Goal: Transaction & Acquisition: Purchase product/service

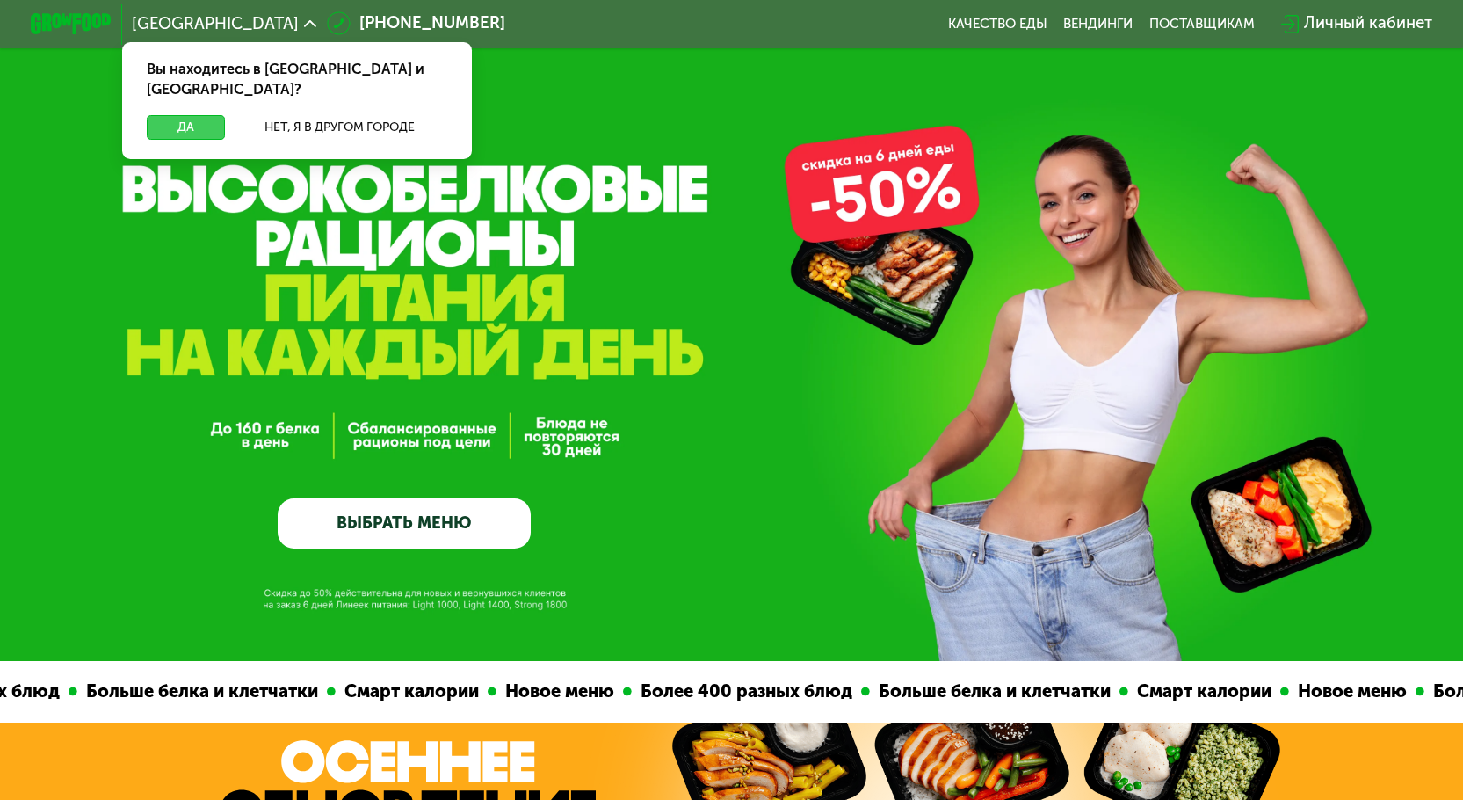
click at [206, 115] on button "Да" at bounding box center [186, 127] width 78 height 25
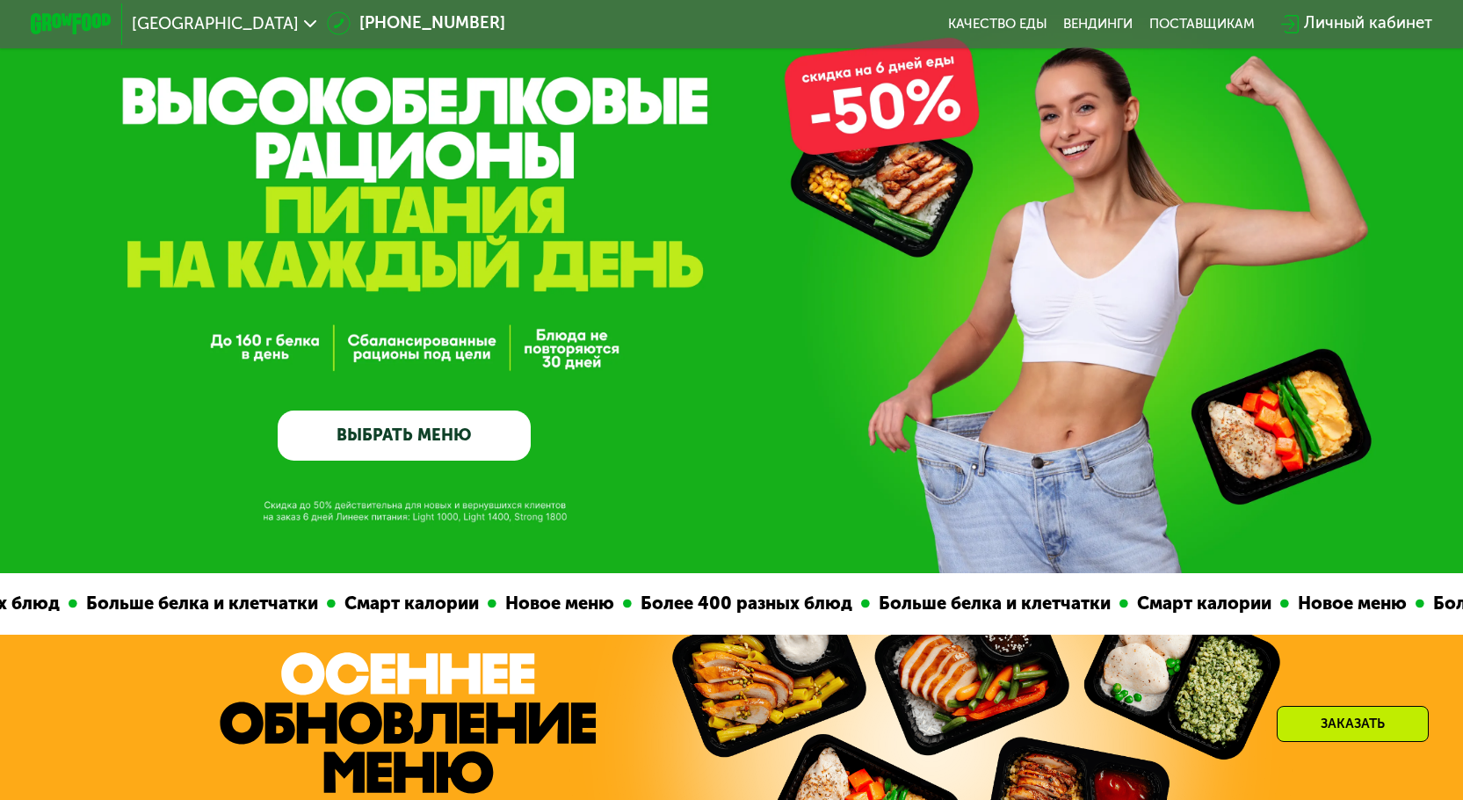
scroll to position [176, 0]
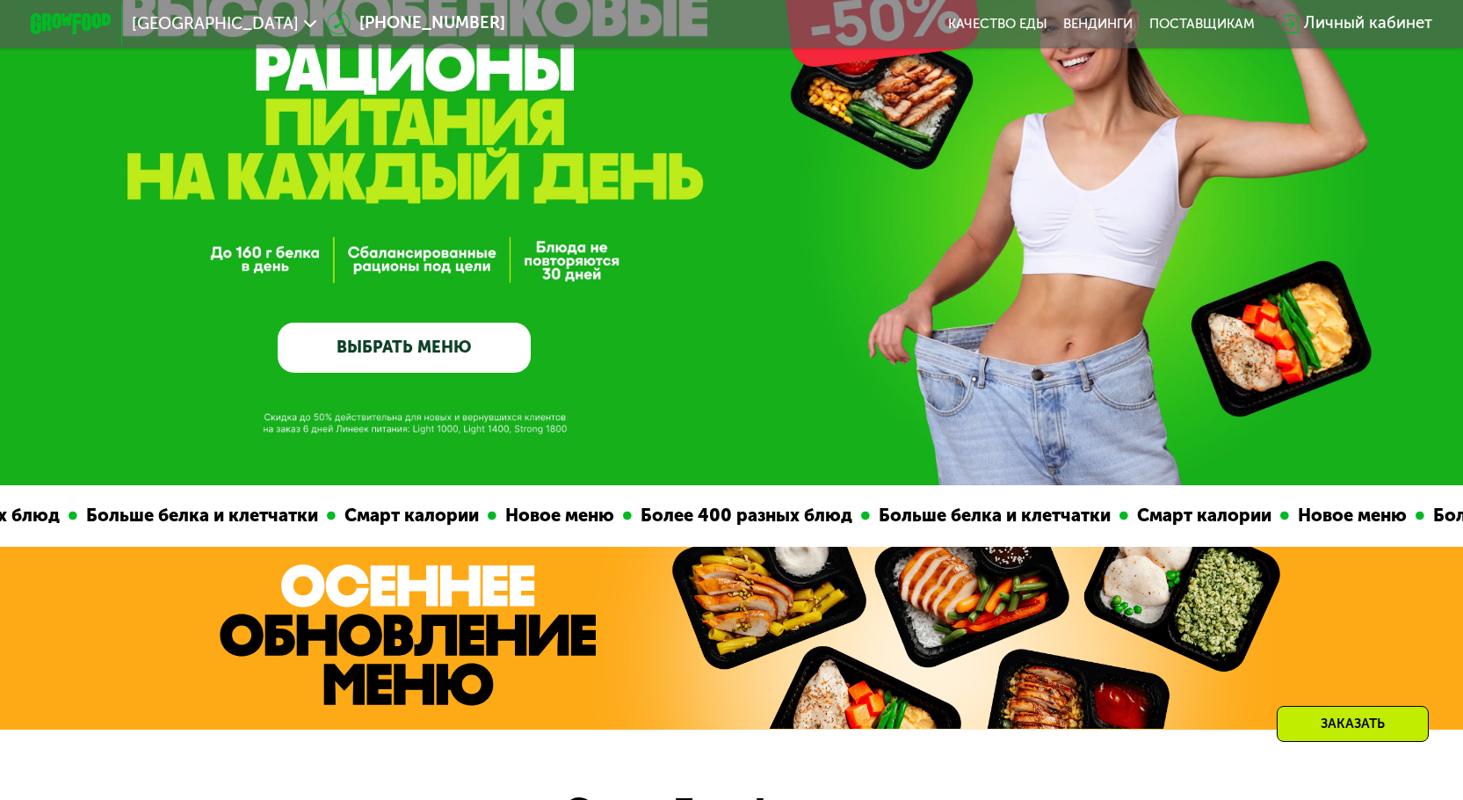
click at [377, 348] on link "ВЫБРАТЬ МЕНЮ" at bounding box center [404, 347] width 253 height 51
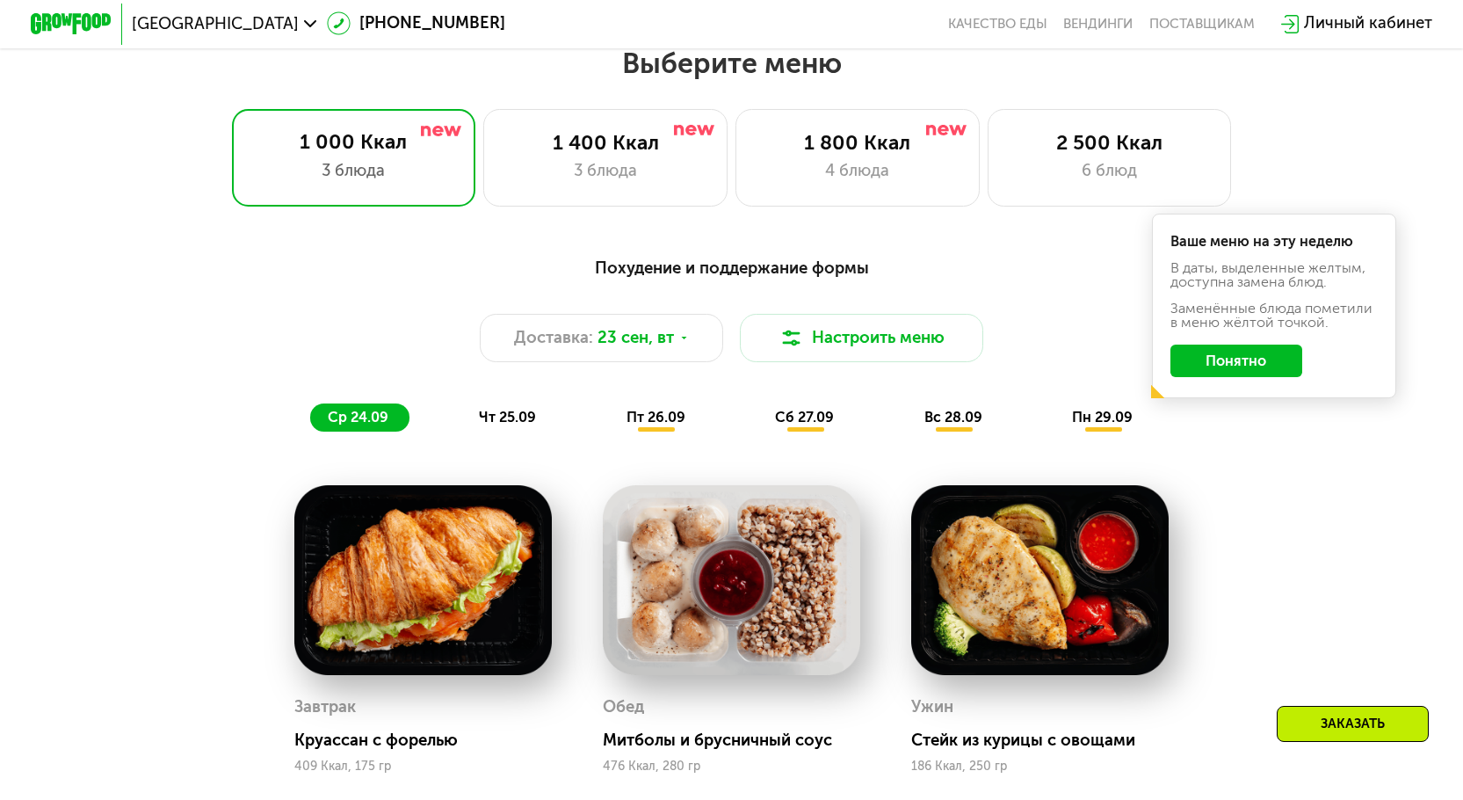
scroll to position [1287, 0]
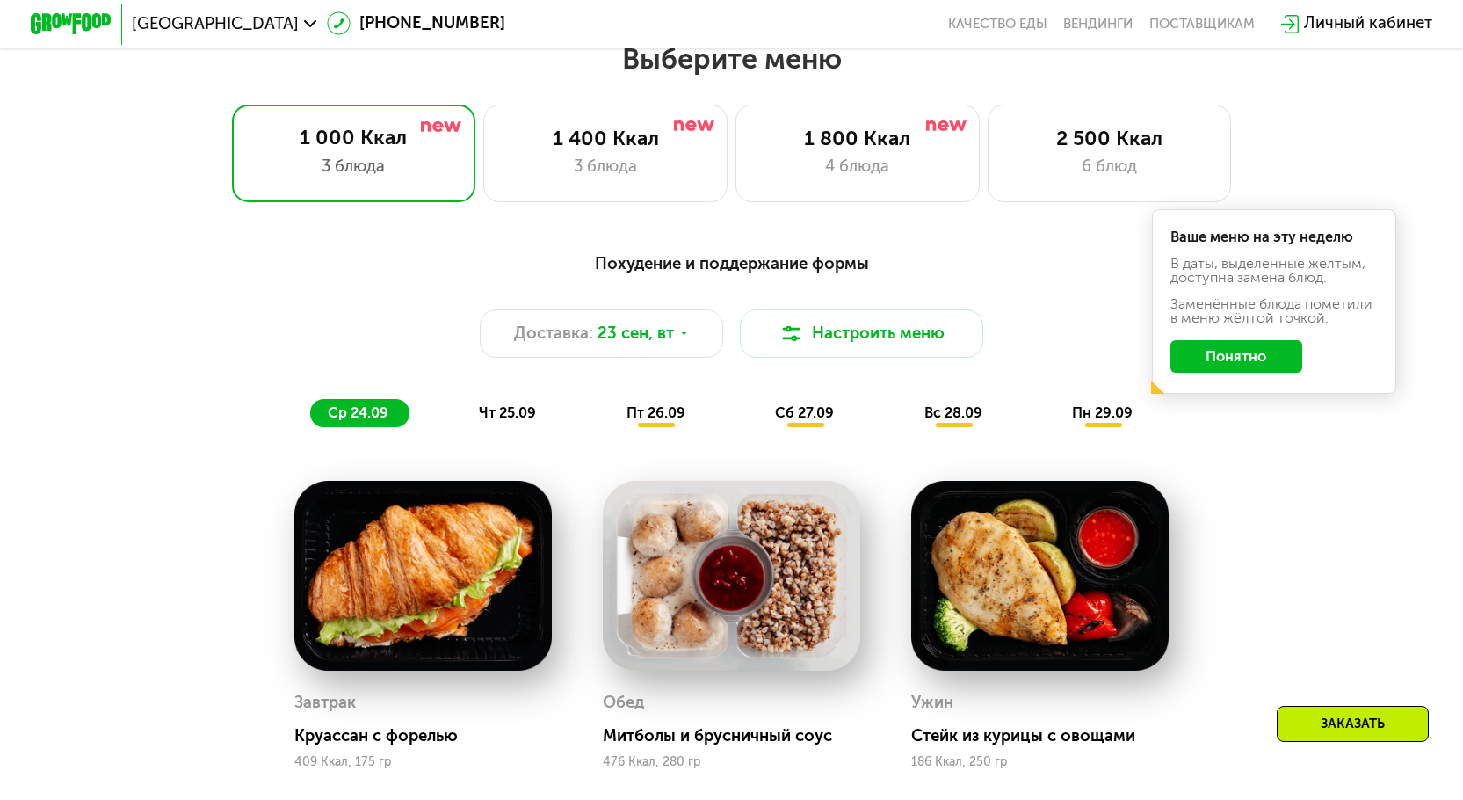
click at [1261, 357] on button "Понятно" at bounding box center [1236, 356] width 132 height 33
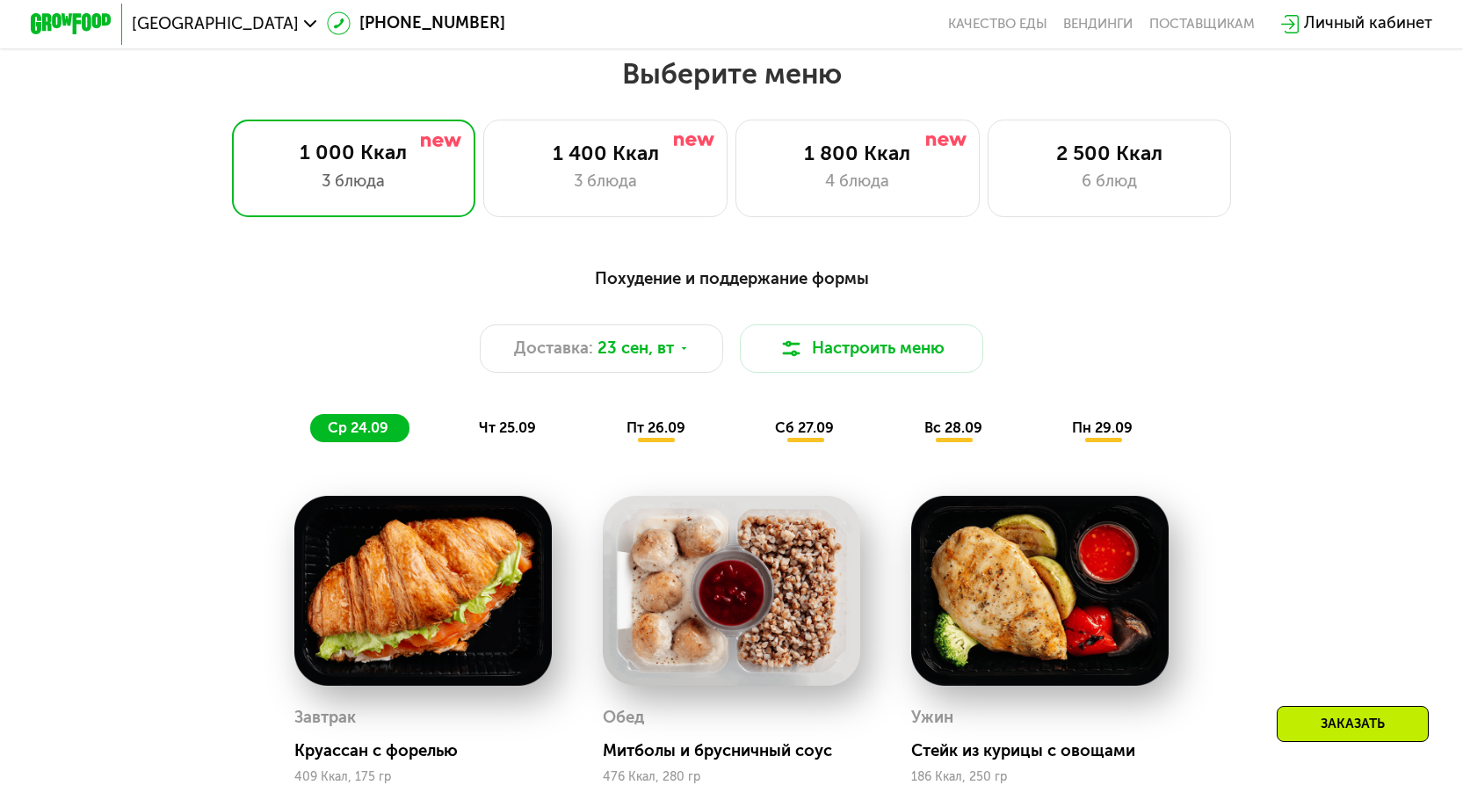
scroll to position [1199, 0]
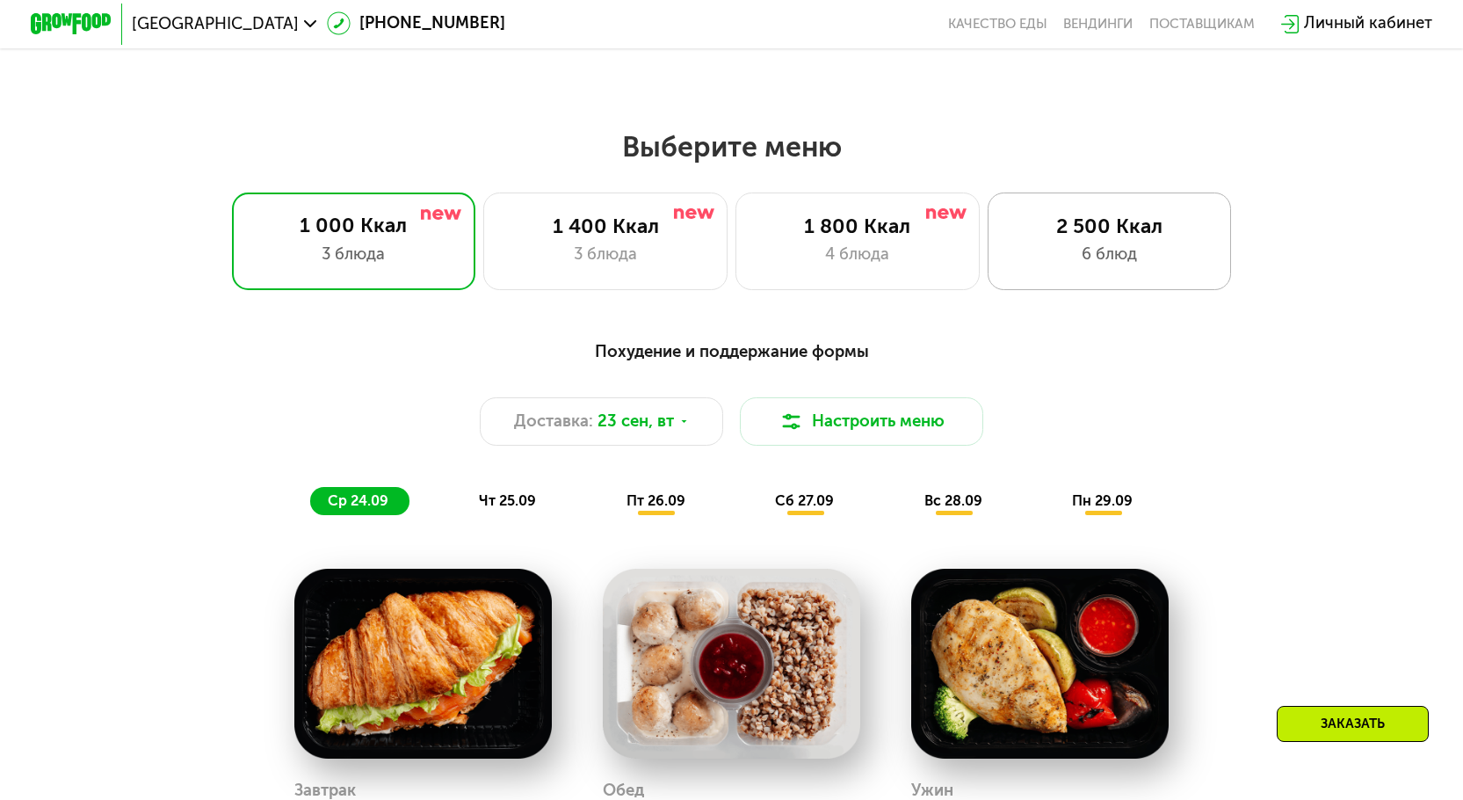
click at [1061, 221] on div "2 500 Ккал" at bounding box center [1109, 226] width 201 height 25
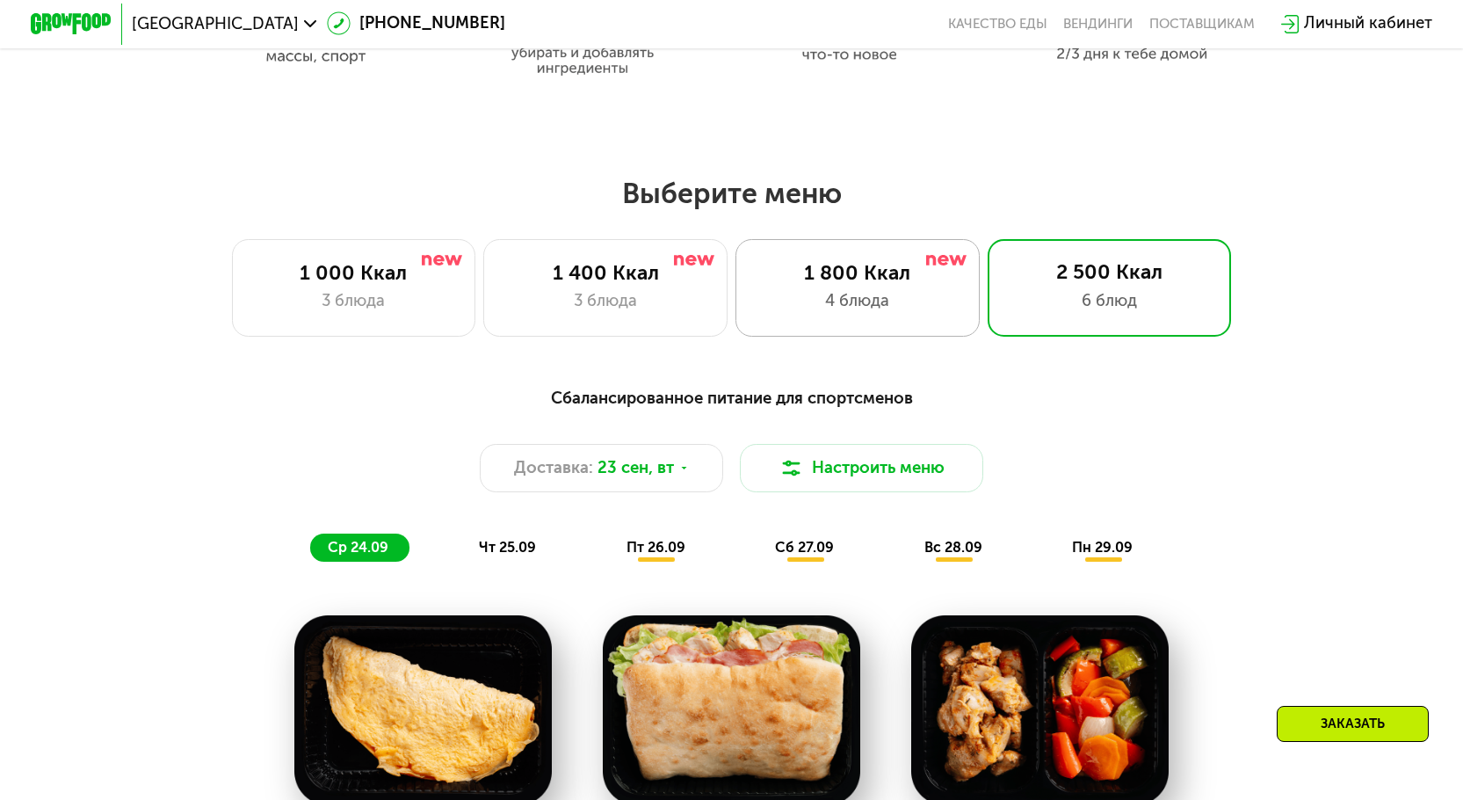
scroll to position [1111, 0]
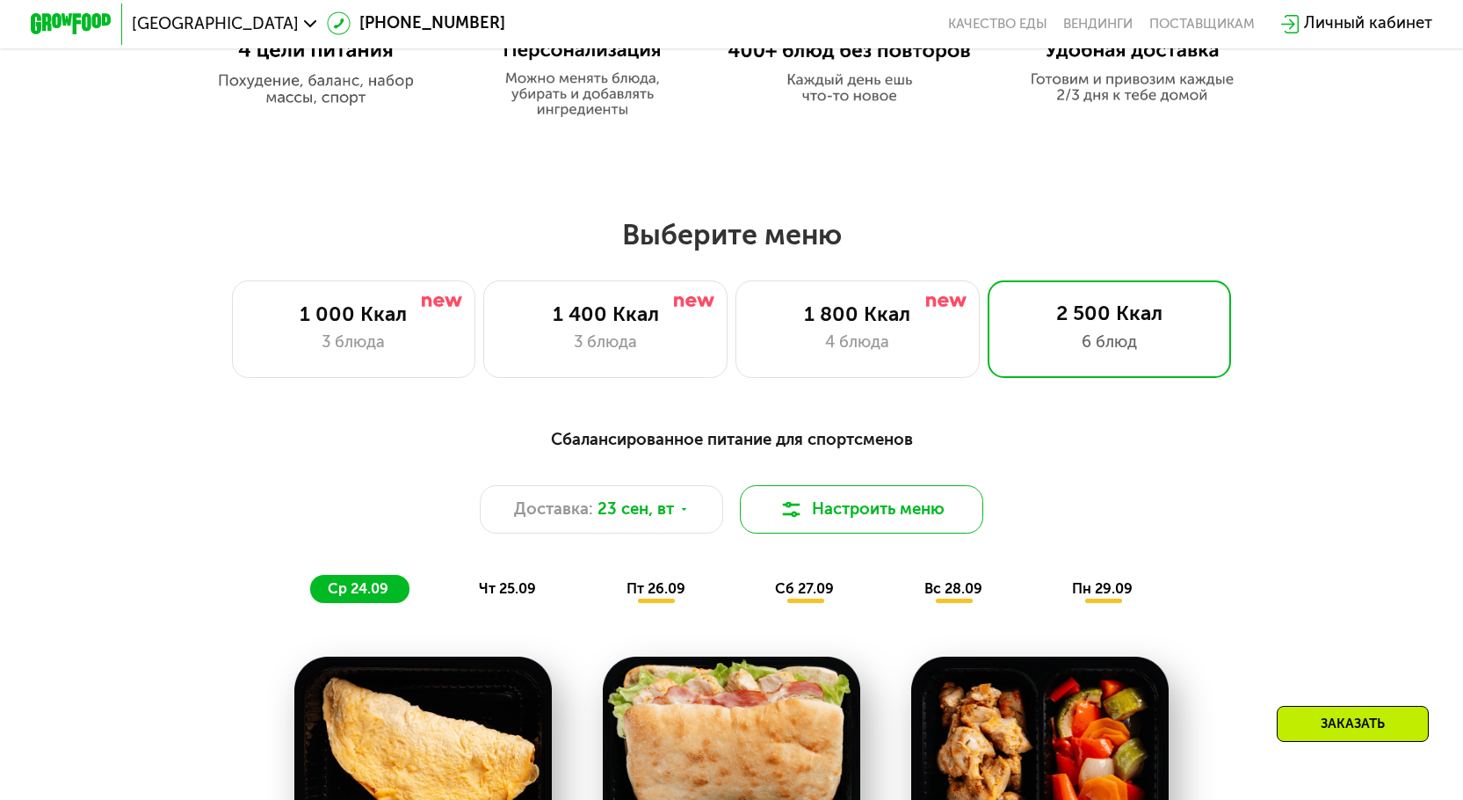
click at [890, 523] on button "Настроить меню" at bounding box center [862, 509] width 244 height 49
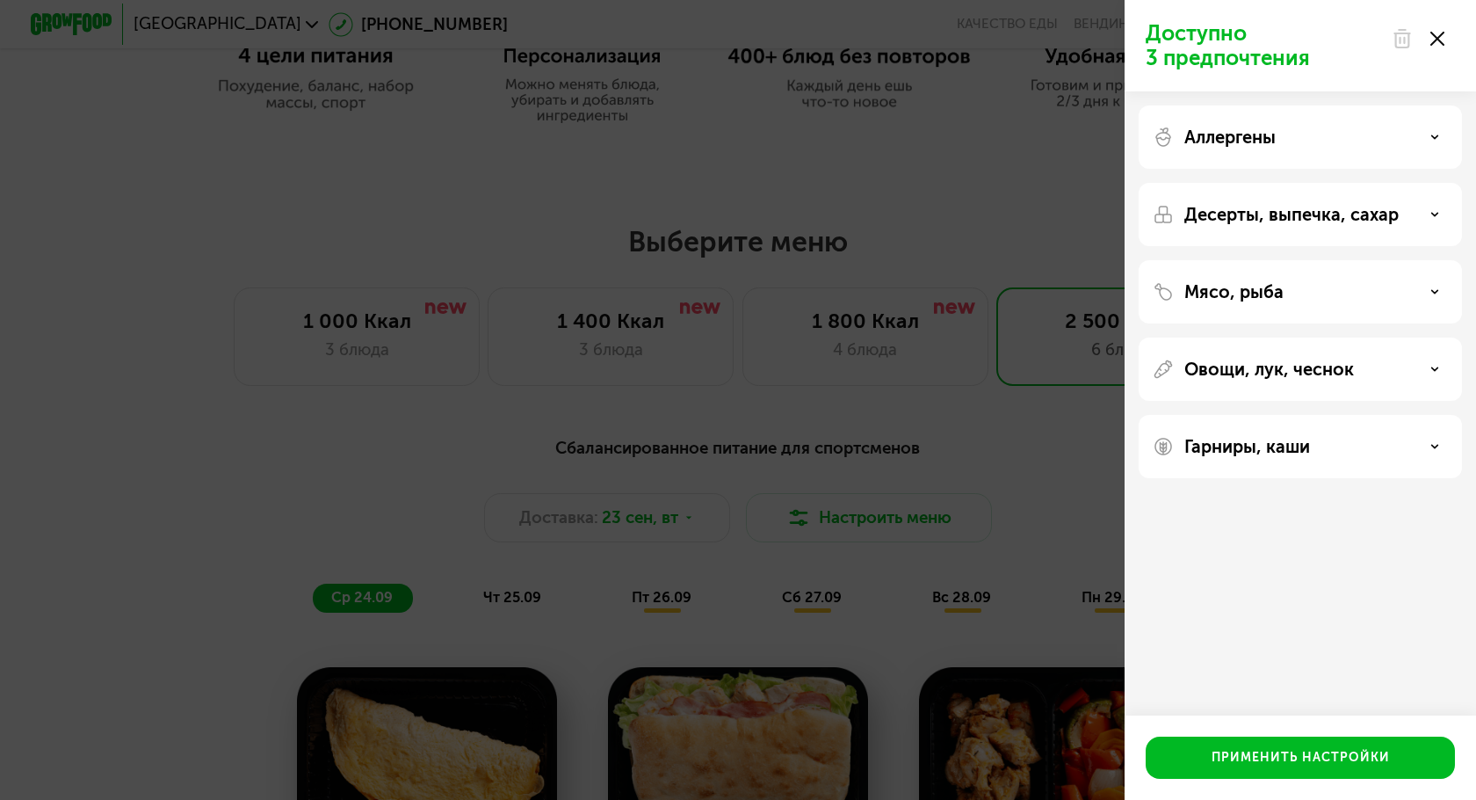
click at [1445, 38] on div at bounding box center [1418, 38] width 74 height 35
click at [1435, 37] on use at bounding box center [1437, 39] width 14 height 14
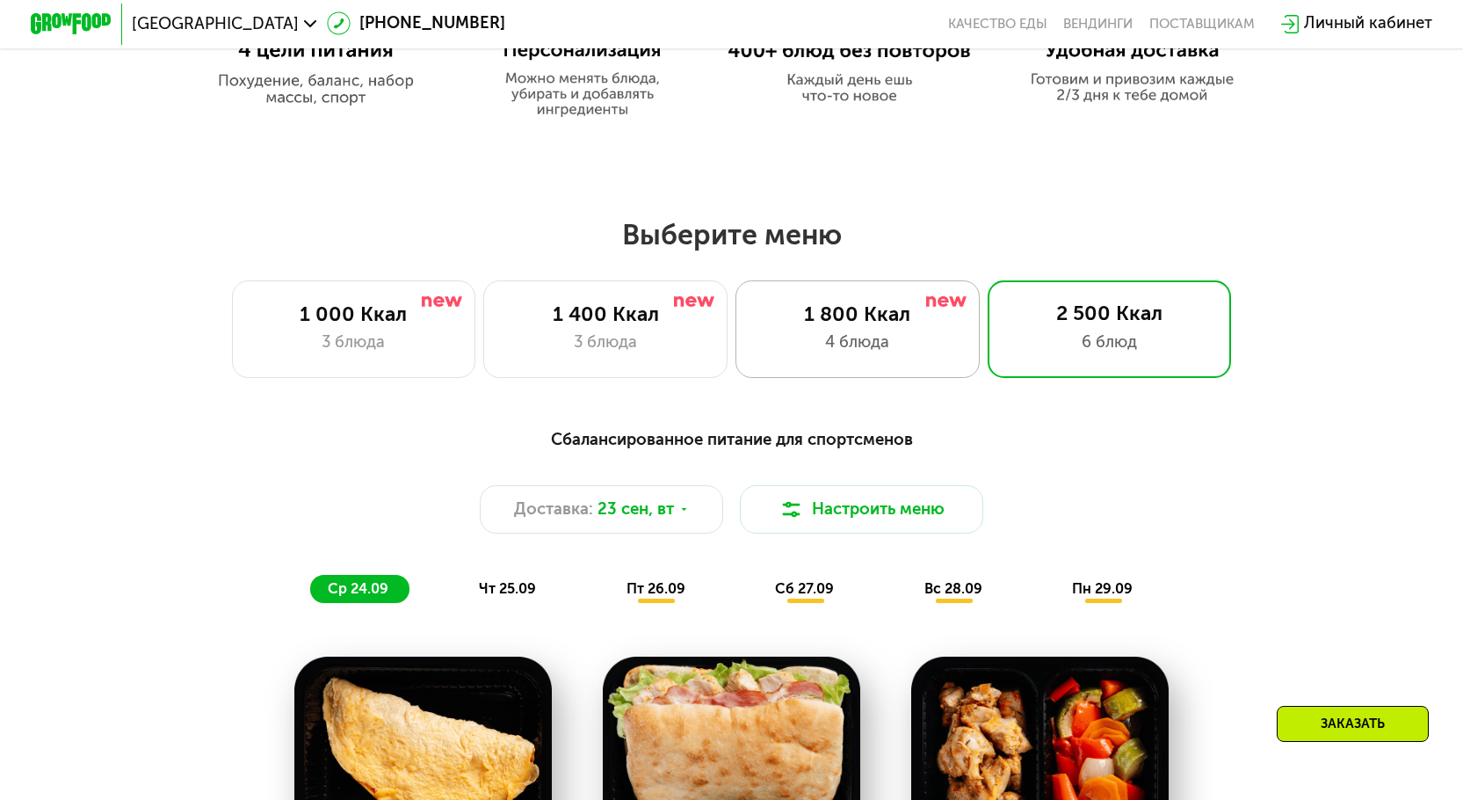
click at [842, 327] on div "1 800 Ккал" at bounding box center [857, 314] width 201 height 25
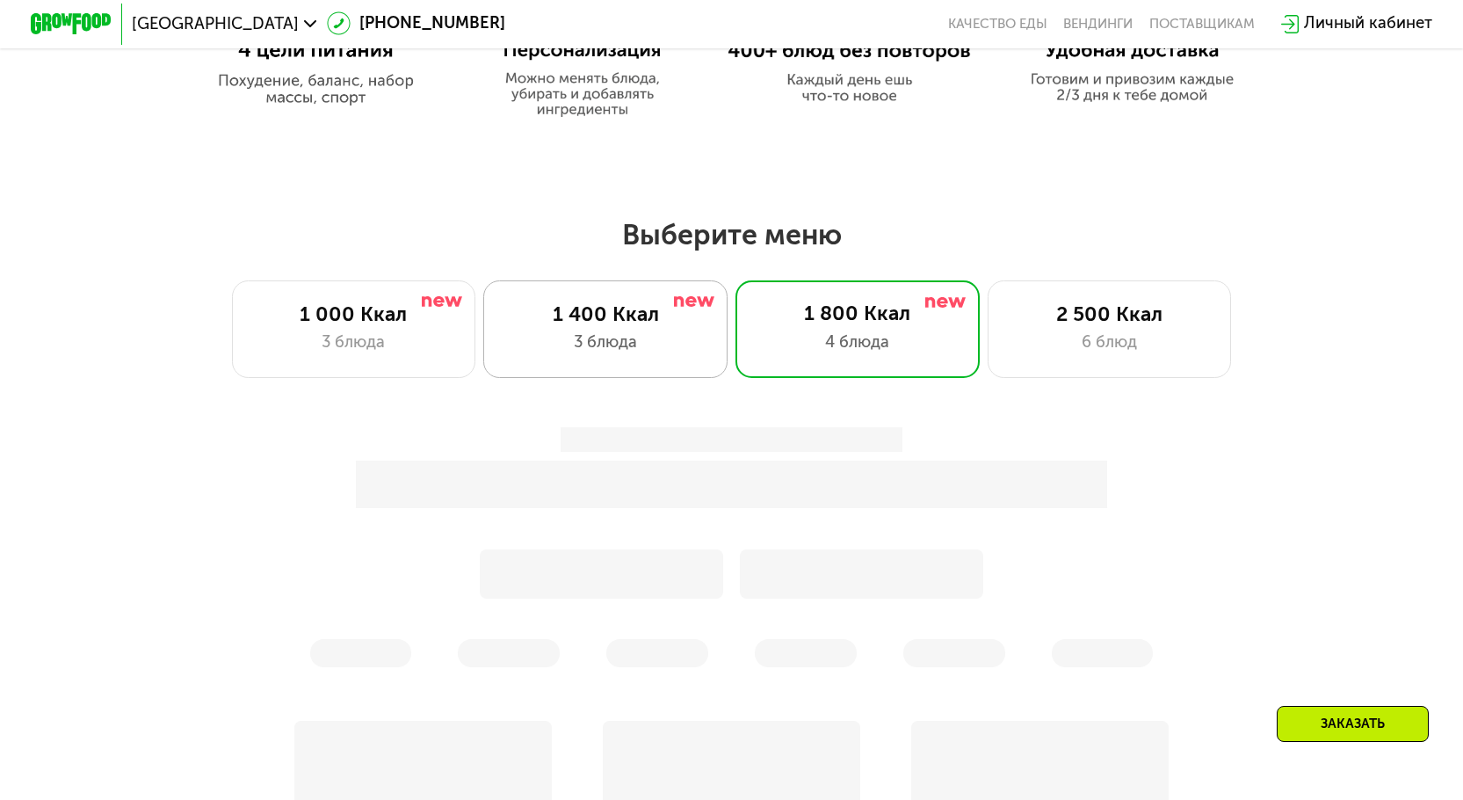
click at [686, 353] on div "3 блюда" at bounding box center [605, 342] width 201 height 25
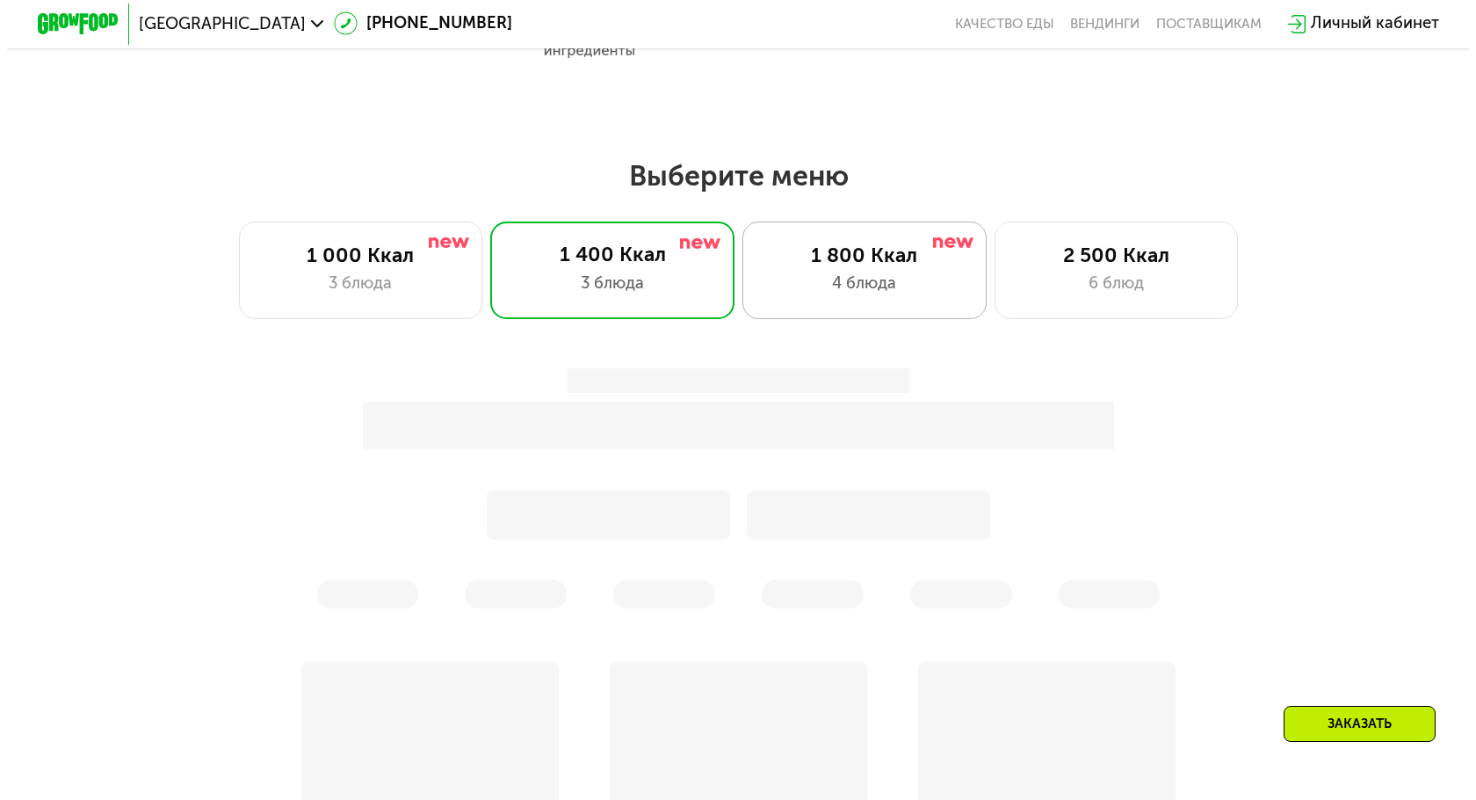
scroll to position [1199, 0]
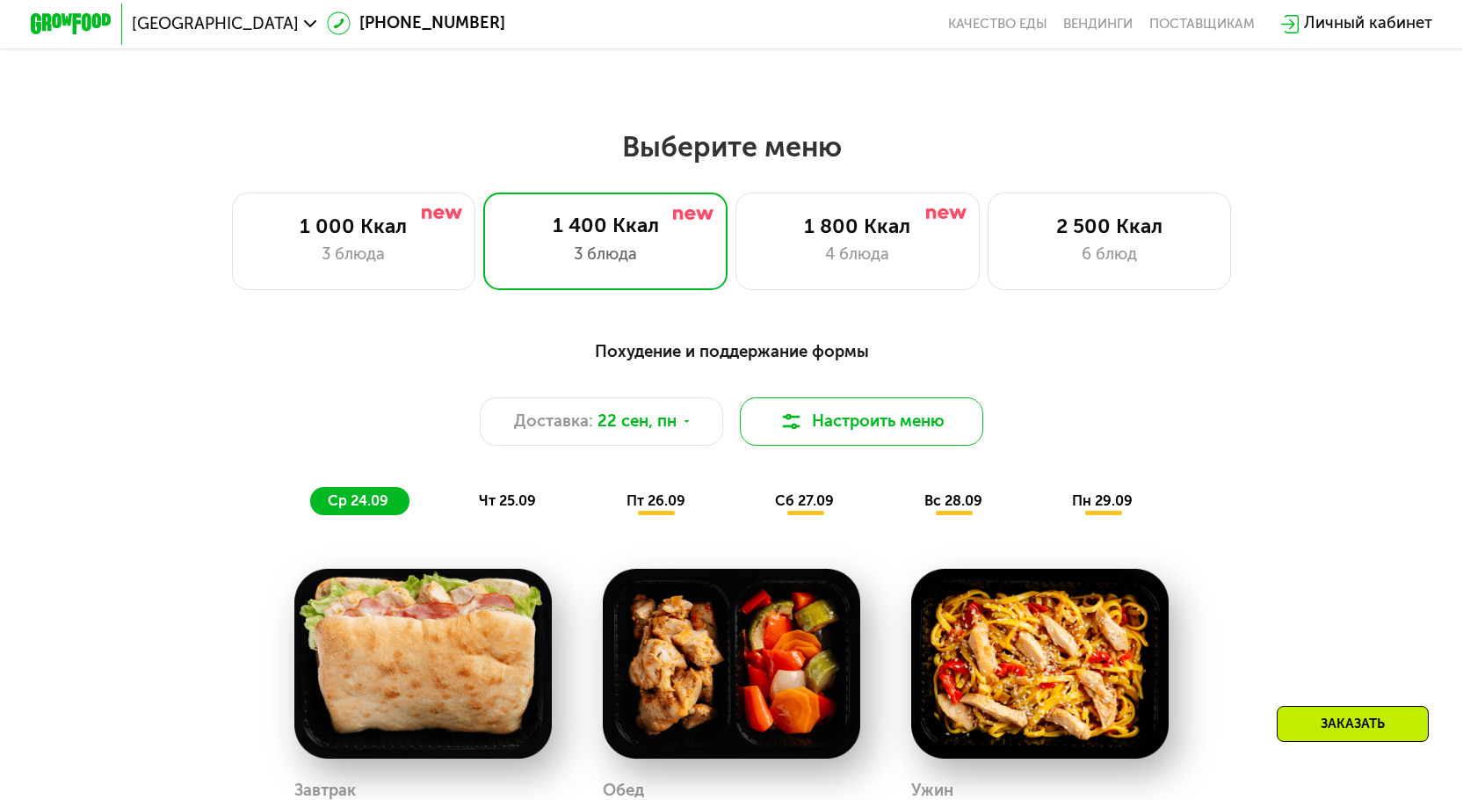
click at [856, 429] on button "Настроить меню" at bounding box center [862, 421] width 244 height 49
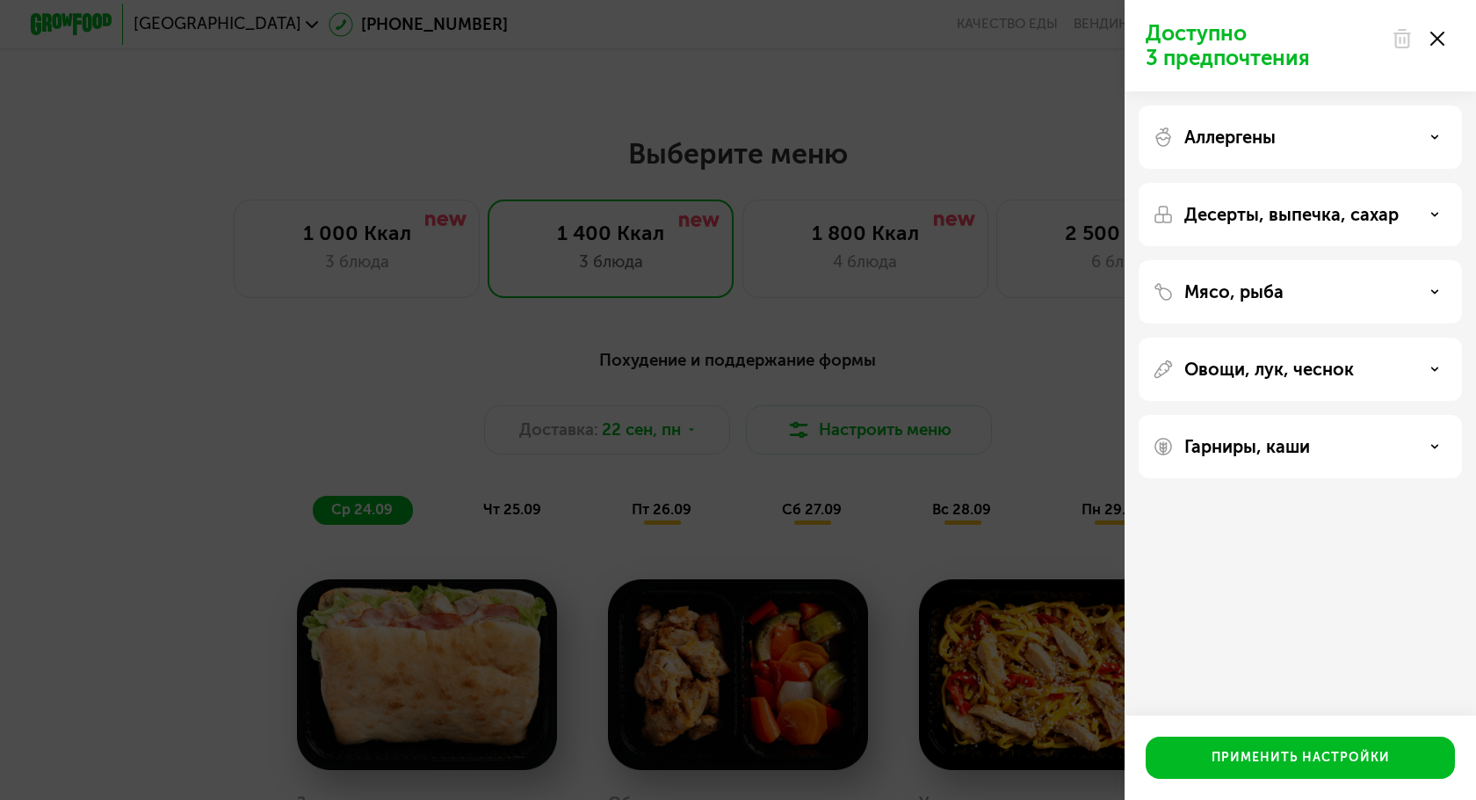
click at [1423, 300] on div "Мясо, рыба" at bounding box center [1300, 291] width 295 height 21
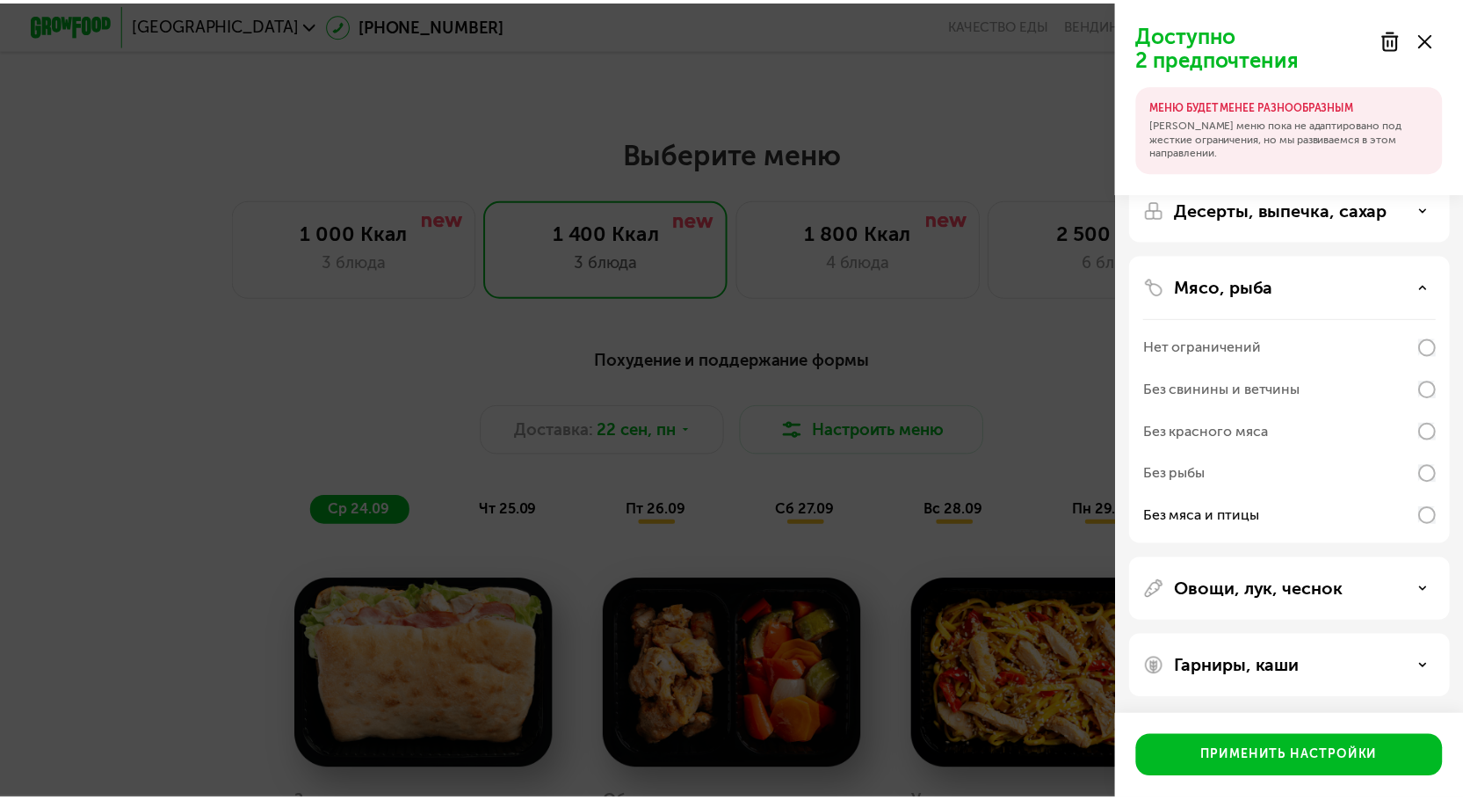
scroll to position [94, 0]
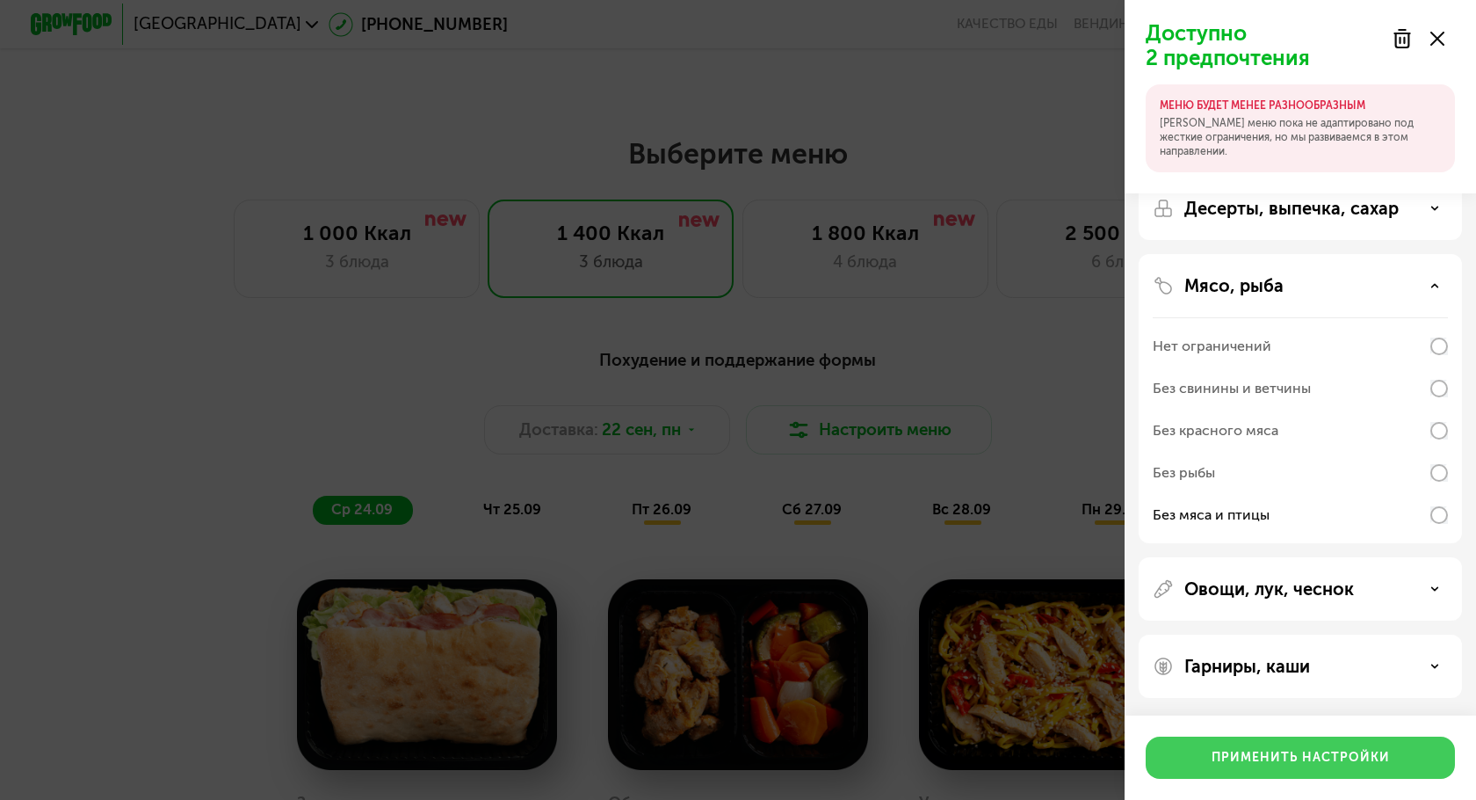
click at [1373, 758] on div "Применить настройки" at bounding box center [1301, 758] width 178 height 18
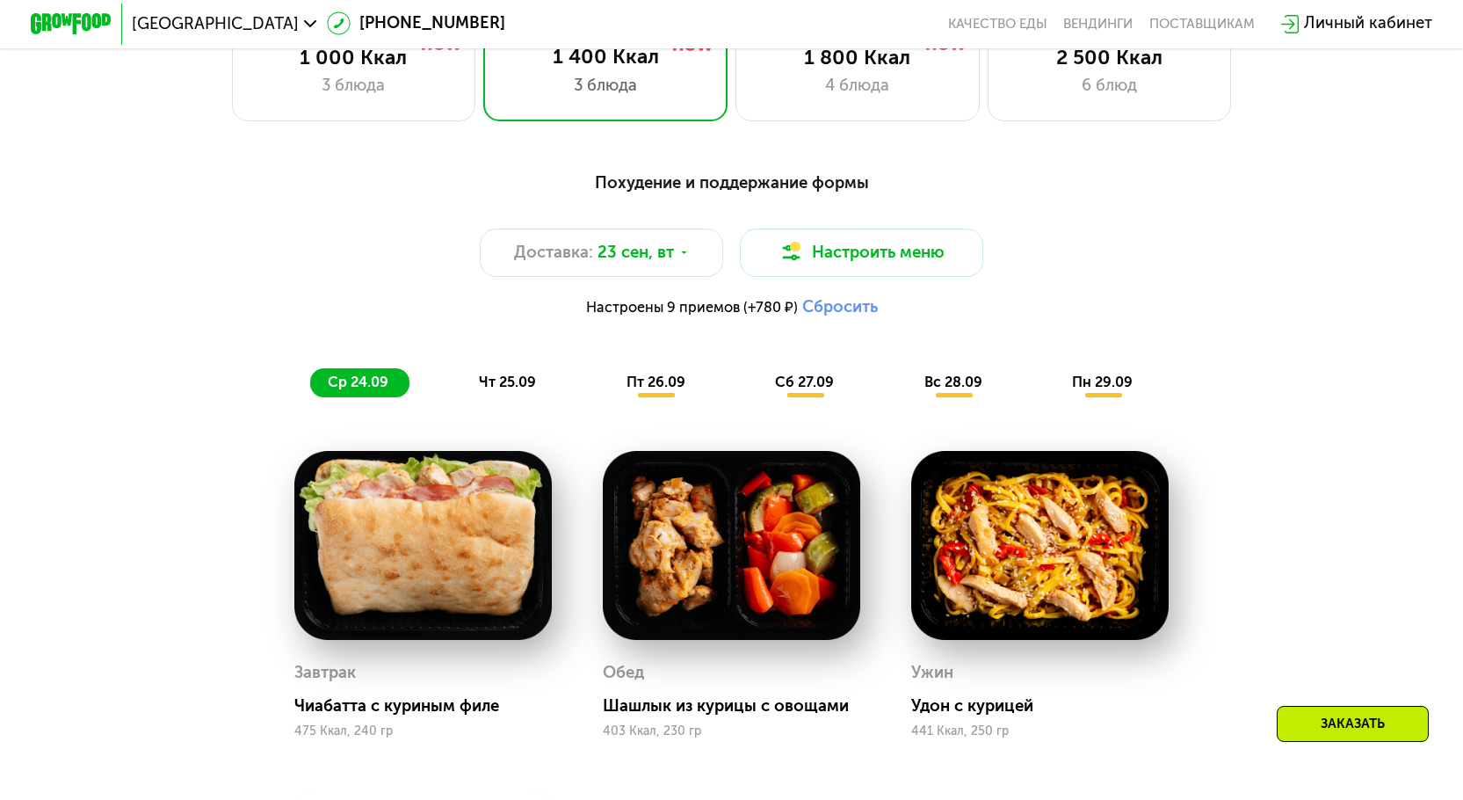
scroll to position [1345, 0]
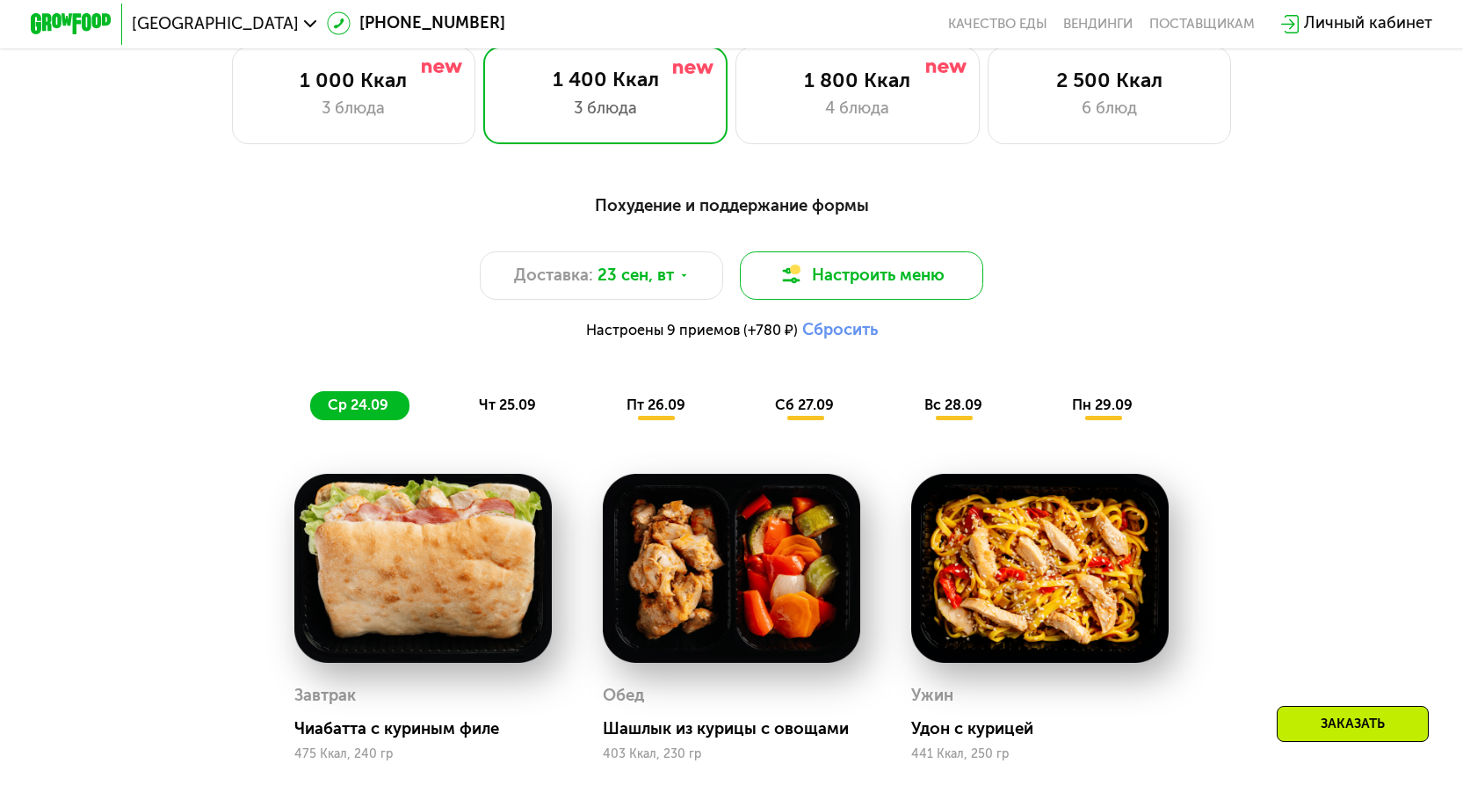
click at [851, 294] on button "Настроить меню" at bounding box center [862, 275] width 244 height 49
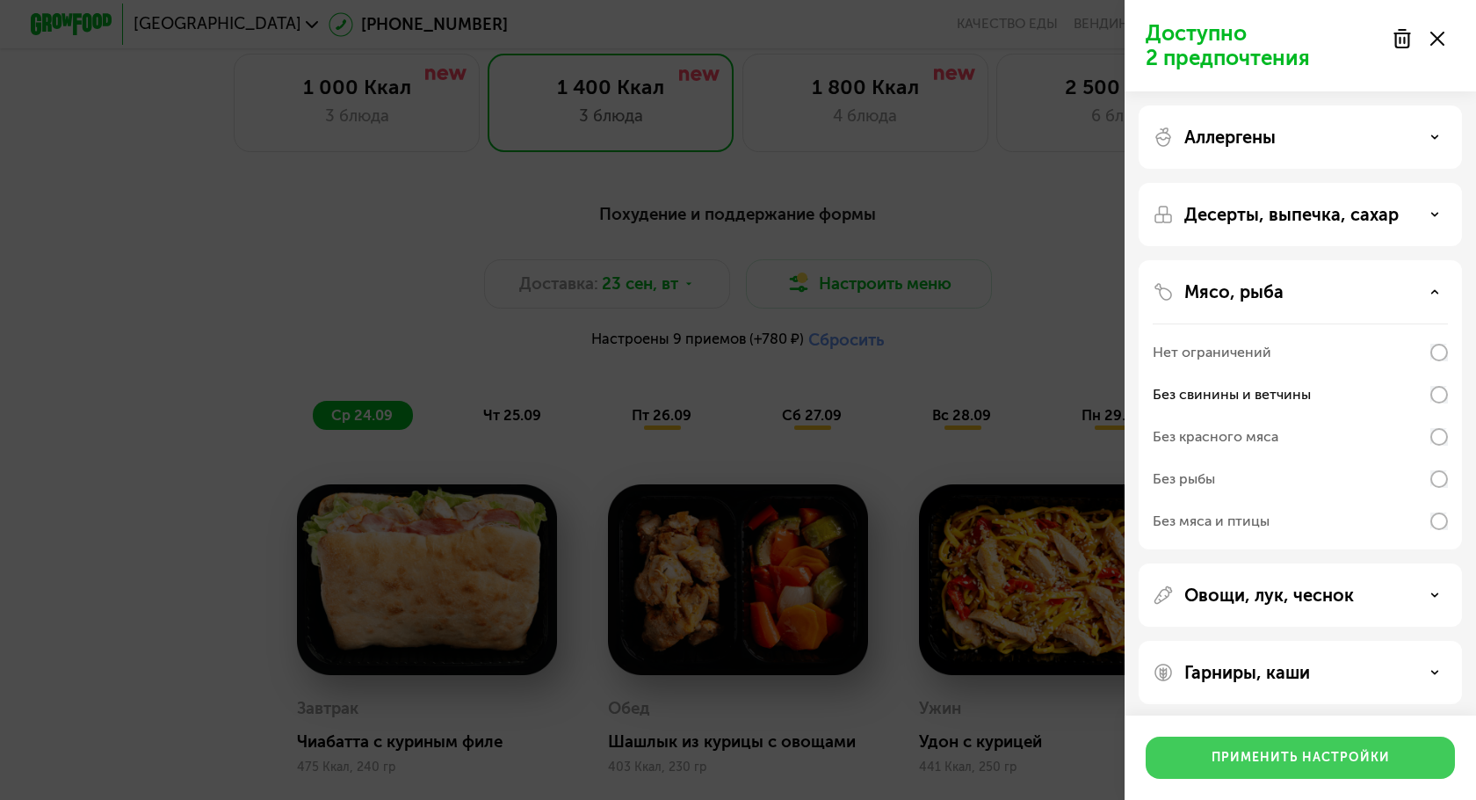
click at [1357, 748] on button "Применить настройки" at bounding box center [1300, 757] width 309 height 42
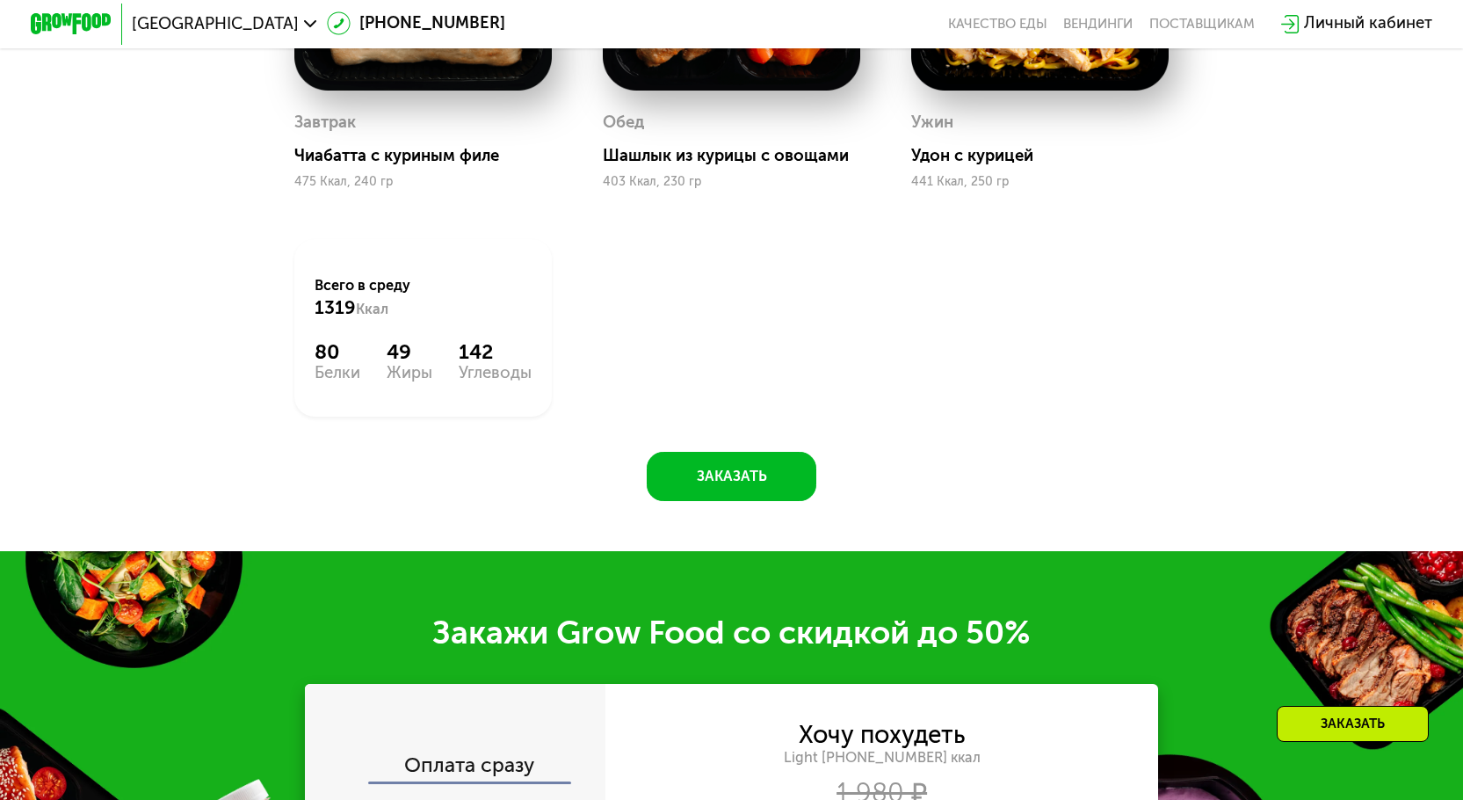
scroll to position [1257, 0]
